Goal: Task Accomplishment & Management: Manage account settings

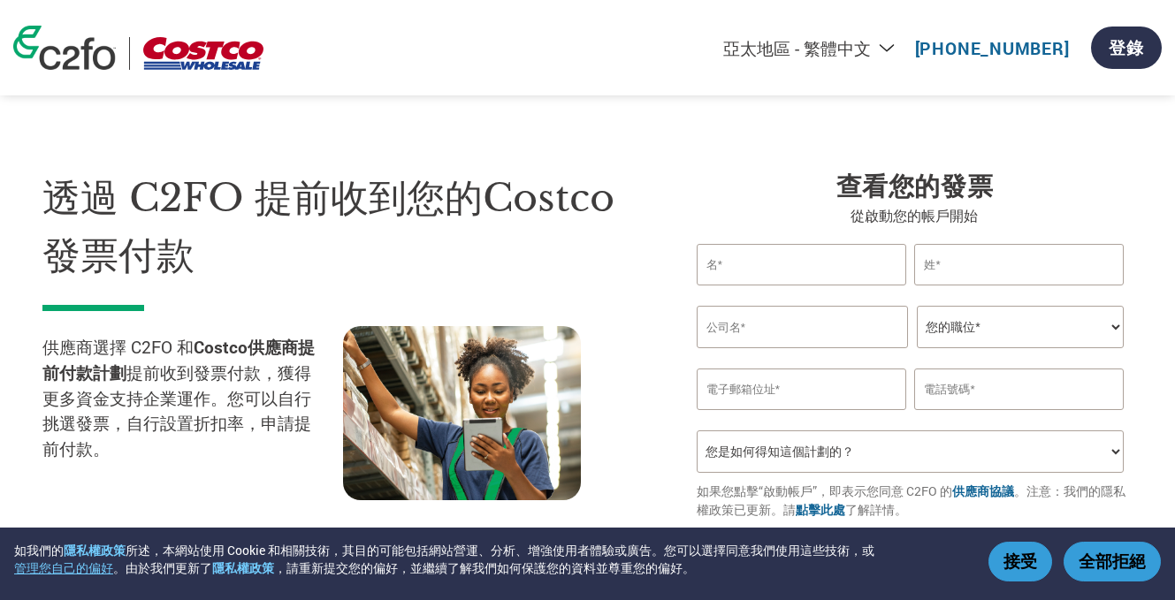
select select "zh-TW"
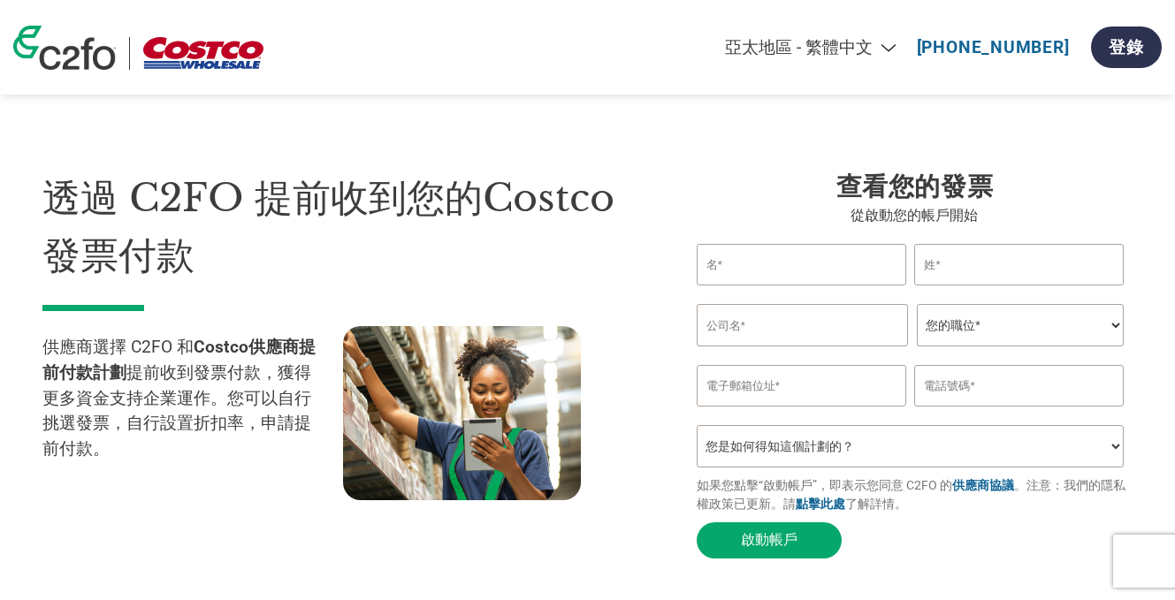
select select "zh-TW"
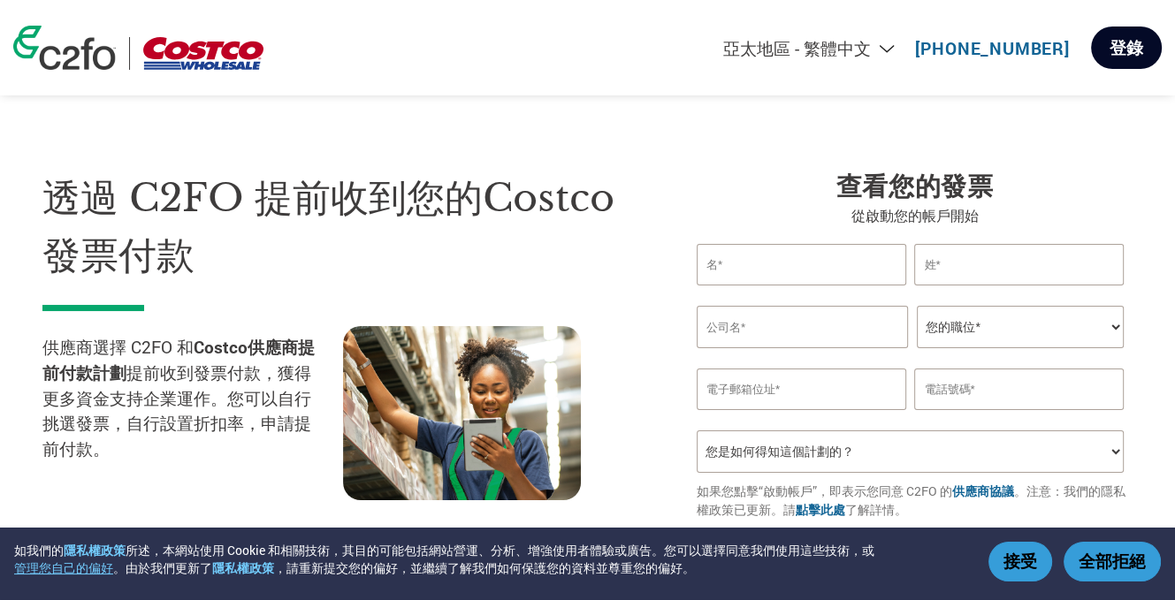
click at [1117, 45] on link "登錄" at bounding box center [1126, 48] width 71 height 42
